Goal: Information Seeking & Learning: Learn about a topic

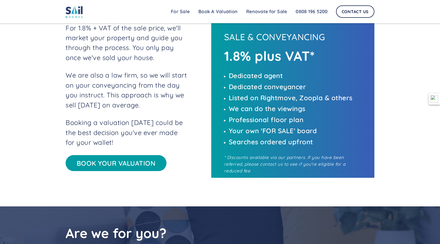
scroll to position [1165, 0]
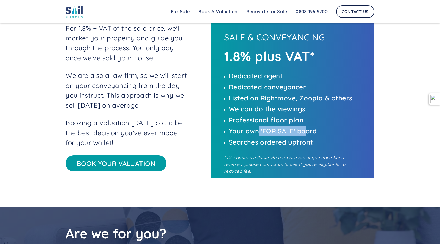
drag, startPoint x: 259, startPoint y: 132, endPoint x: 308, endPoint y: 136, distance: 48.5
click at [308, 136] on p "Your own 'FOR SALE' board" at bounding box center [296, 131] width 135 height 10
click at [328, 145] on p "Searches ordered upfront" at bounding box center [296, 142] width 135 height 10
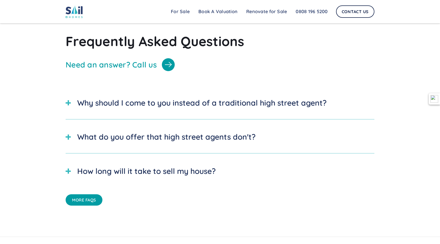
scroll to position [1638, 0]
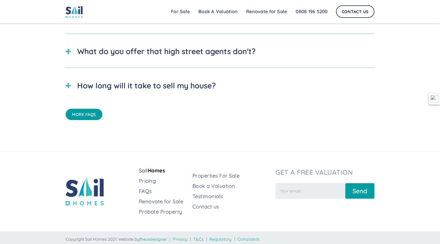
click at [153, 47] on div "What do you offer that high street agents don't?" at bounding box center [166, 52] width 178 height 12
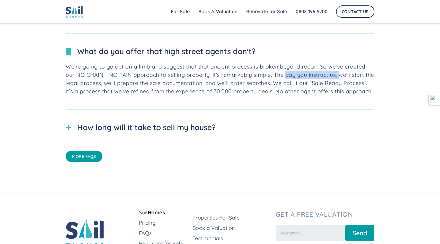
drag, startPoint x: 286, startPoint y: 72, endPoint x: 340, endPoint y: 73, distance: 53.6
click at [340, 73] on p "We’re going to go out on a limb and suggest that that ancient process is broken…" at bounding box center [220, 78] width 309 height 33
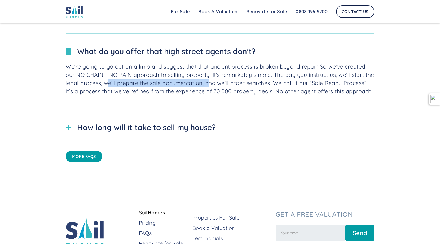
drag, startPoint x: 109, startPoint y: 82, endPoint x: 209, endPoint y: 82, distance: 99.9
click at [210, 82] on p "We’re going to go out on a limb and suggest that that ancient process is broken…" at bounding box center [220, 78] width 309 height 33
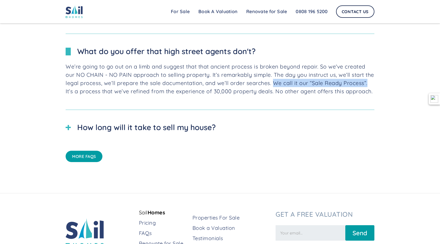
drag, startPoint x: 273, startPoint y: 81, endPoint x: 368, endPoint y: 81, distance: 94.5
click at [368, 81] on p "We’re going to go out on a limb and suggest that that ancient process is broken…" at bounding box center [220, 78] width 309 height 33
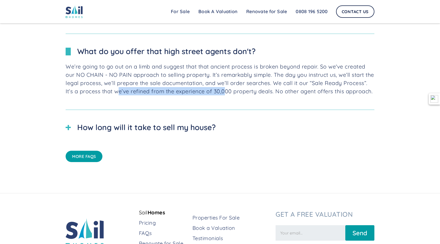
drag, startPoint x: 118, startPoint y: 89, endPoint x: 224, endPoint y: 89, distance: 106.1
click at [224, 89] on p "We’re going to go out on a limb and suggest that that ancient process is broken…" at bounding box center [220, 78] width 309 height 33
click at [251, 96] on div "We’re going to go out on a limb and suggest that that ancient process is broken…" at bounding box center [220, 83] width 309 height 42
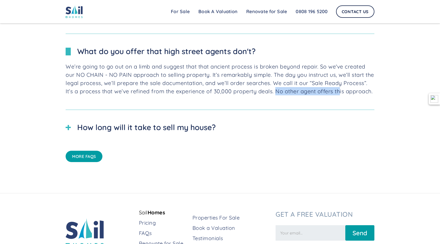
drag, startPoint x: 275, startPoint y: 90, endPoint x: 338, endPoint y: 88, distance: 63.3
click at [338, 88] on p "We’re going to go out on a limb and suggest that that ancient process is broken…" at bounding box center [220, 78] width 309 height 33
click at [306, 99] on div "We’re going to go out on a limb and suggest that that ancient process is broken…" at bounding box center [220, 83] width 309 height 42
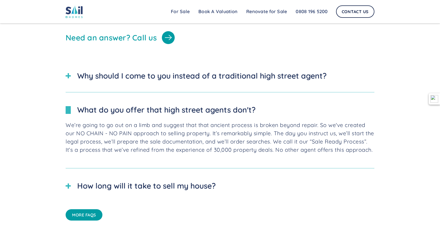
scroll to position [1579, 0]
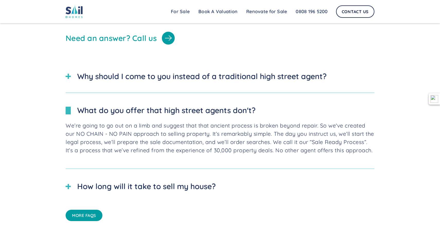
click at [117, 76] on div "Why should I come to you instead of a traditional high street agent?" at bounding box center [201, 77] width 249 height 12
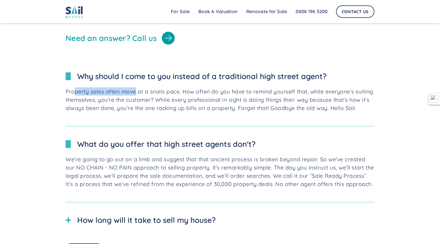
drag, startPoint x: 75, startPoint y: 88, endPoint x: 136, endPoint y: 90, distance: 61.3
click at [136, 90] on p "Property sales often move at a snails pace. How often do you have to remind you…" at bounding box center [220, 99] width 309 height 25
click at [149, 87] on p "Property sales often move at a snails pace. How often do you have to remind you…" at bounding box center [220, 99] width 309 height 25
drag, startPoint x: 153, startPoint y: 89, endPoint x: 186, endPoint y: 89, distance: 32.4
click at [186, 89] on p "Property sales often move at a snails pace. How often do you have to remind you…" at bounding box center [220, 99] width 309 height 25
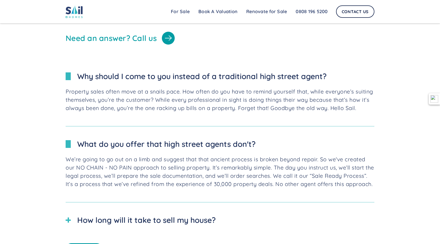
click at [218, 84] on div "Why should I come to you instead of a traditional high street agent?" at bounding box center [220, 76] width 309 height 22
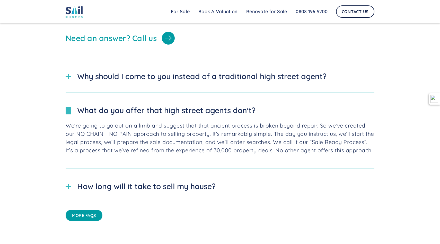
click at [213, 77] on div "Why should I come to you instead of a traditional high street agent?" at bounding box center [201, 77] width 249 height 12
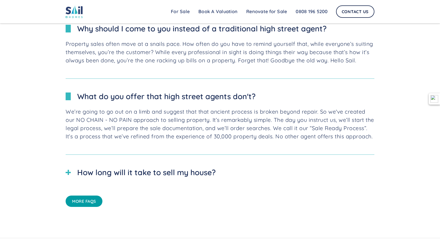
scroll to position [1627, 0]
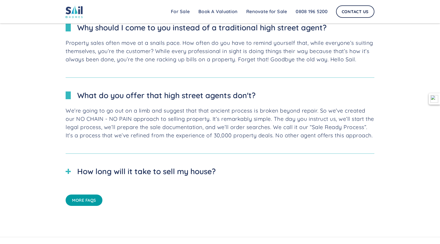
click at [198, 166] on div "How long will it take to sell my house?" at bounding box center [146, 172] width 138 height 12
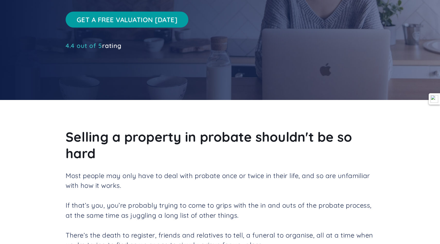
scroll to position [0, 0]
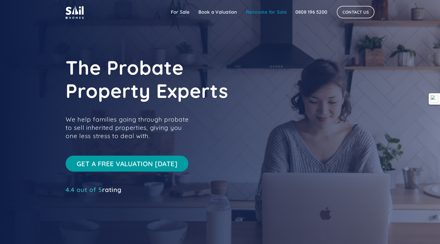
click at [264, 12] on link "Renovate for Sale" at bounding box center [266, 12] width 49 height 10
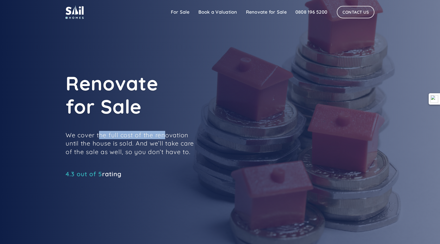
drag, startPoint x: 97, startPoint y: 137, endPoint x: 164, endPoint y: 136, distance: 66.4
click at [164, 136] on p "We cover the full cost of the renovation until the house is sold. And we’ll tak…" at bounding box center [130, 143] width 129 height 25
click at [179, 109] on h1 "Renovate for Sale" at bounding box center [182, 95] width 232 height 46
click at [180, 13] on link "For Sale" at bounding box center [181, 12] width 28 height 10
